Goal: Information Seeking & Learning: Check status

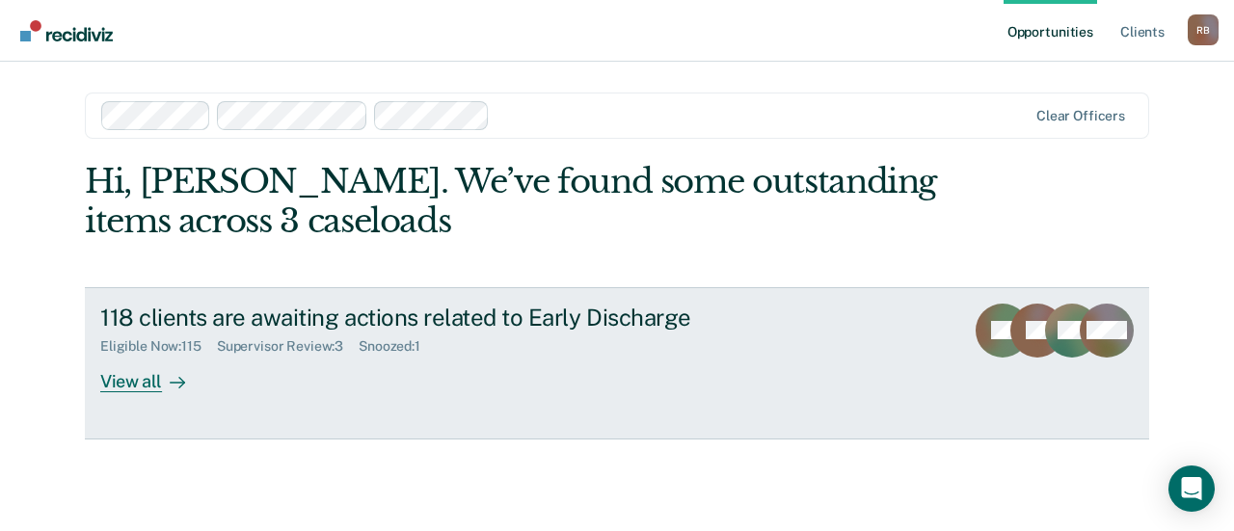
click at [272, 342] on div "Supervisor Review : 3" at bounding box center [288, 346] width 142 height 16
